Goal: Navigation & Orientation: Find specific page/section

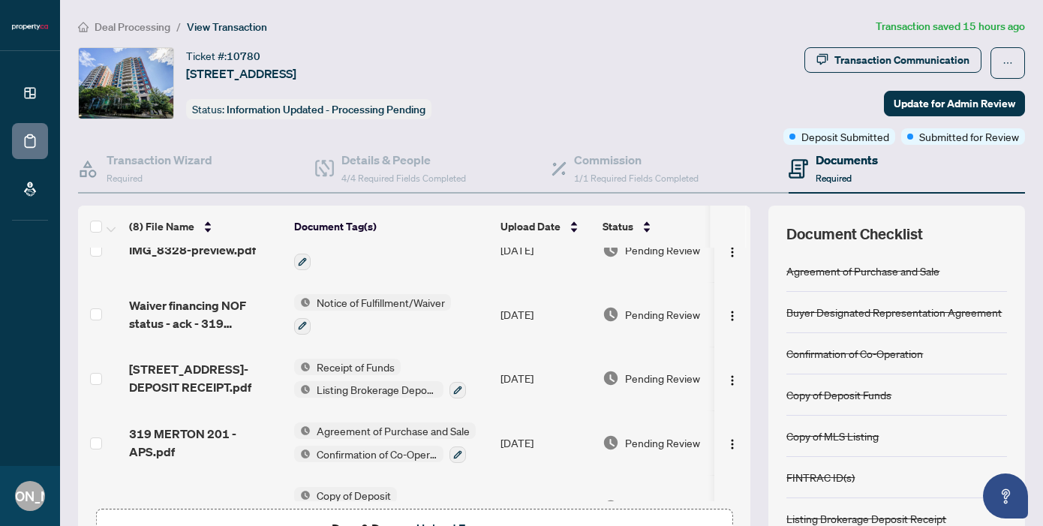
scroll to position [32, 0]
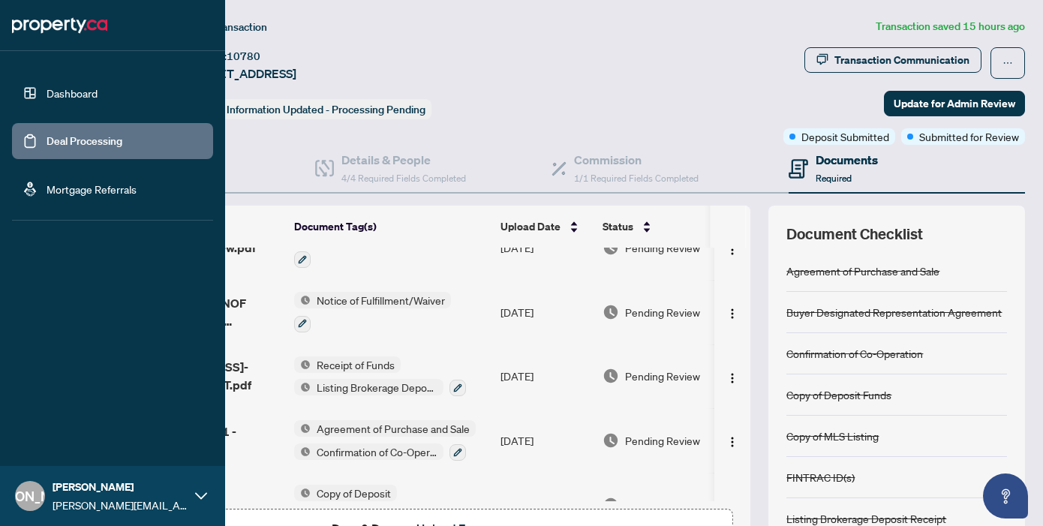
click at [47, 95] on link "Dashboard" at bounding box center [72, 93] width 51 height 14
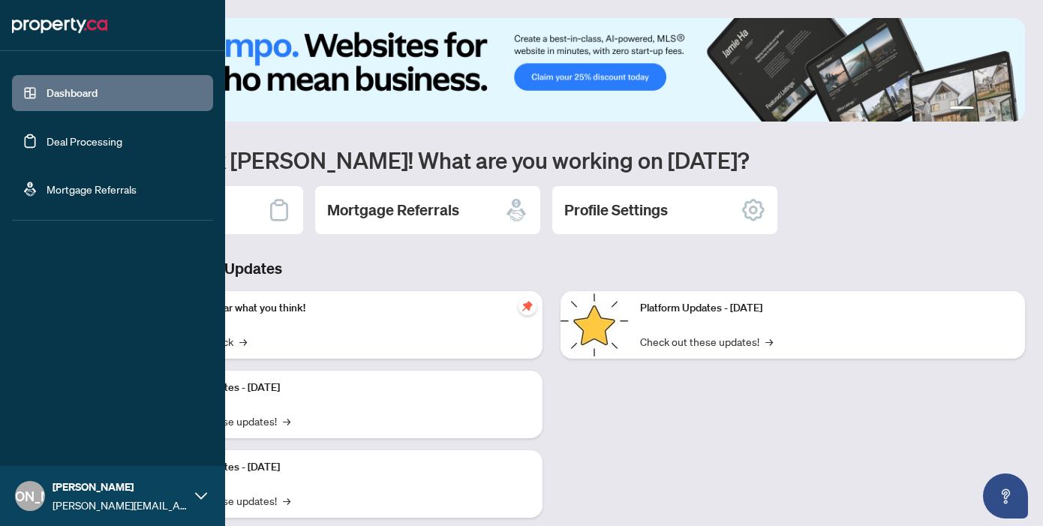
click at [58, 134] on link "Deal Processing" at bounding box center [85, 141] width 76 height 14
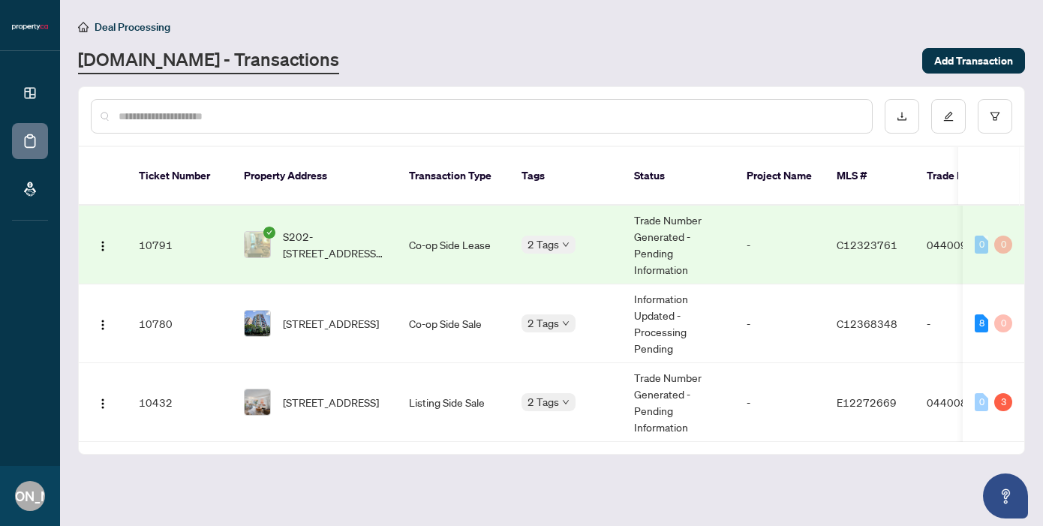
click at [426, 51] on div "[DOMAIN_NAME] - Transactions" at bounding box center [496, 60] width 836 height 27
